Goal: Find contact information: Find contact information

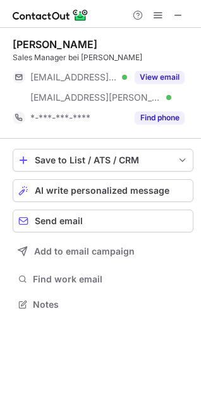
scroll to position [296, 201]
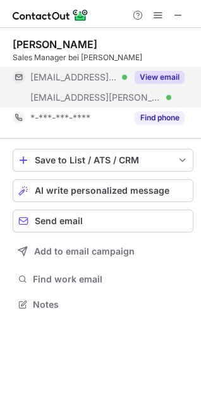
click at [165, 80] on button "View email" at bounding box center [160, 77] width 50 height 13
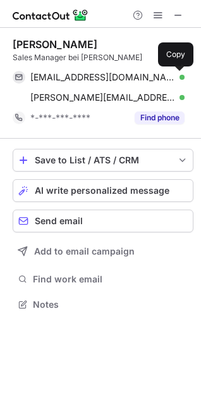
click at [182, 80] on span at bounding box center [179, 77] width 10 height 10
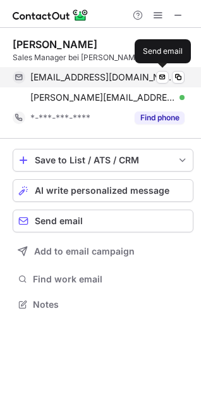
click at [172, 80] on div "[EMAIL_ADDRESS][DOMAIN_NAME] Verified" at bounding box center [107, 77] width 155 height 11
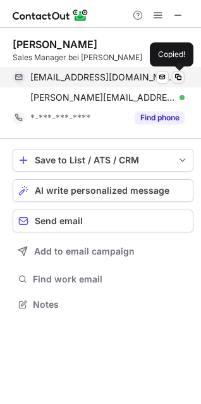
click at [177, 74] on span at bounding box center [179, 77] width 10 height 10
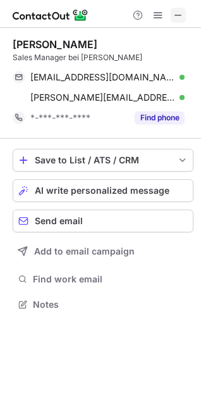
click at [178, 20] on span at bounding box center [179, 15] width 10 height 10
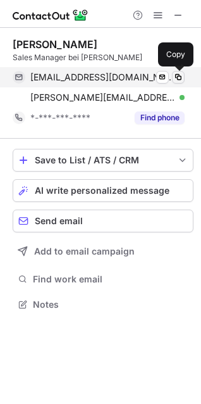
click at [177, 71] on button at bounding box center [178, 77] width 13 height 13
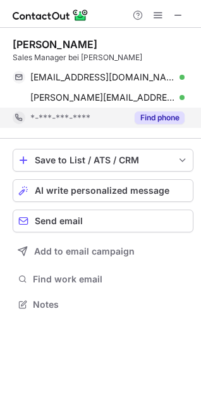
click at [174, 125] on div "Find phone" at bounding box center [156, 118] width 58 height 20
